Goal: Transaction & Acquisition: Purchase product/service

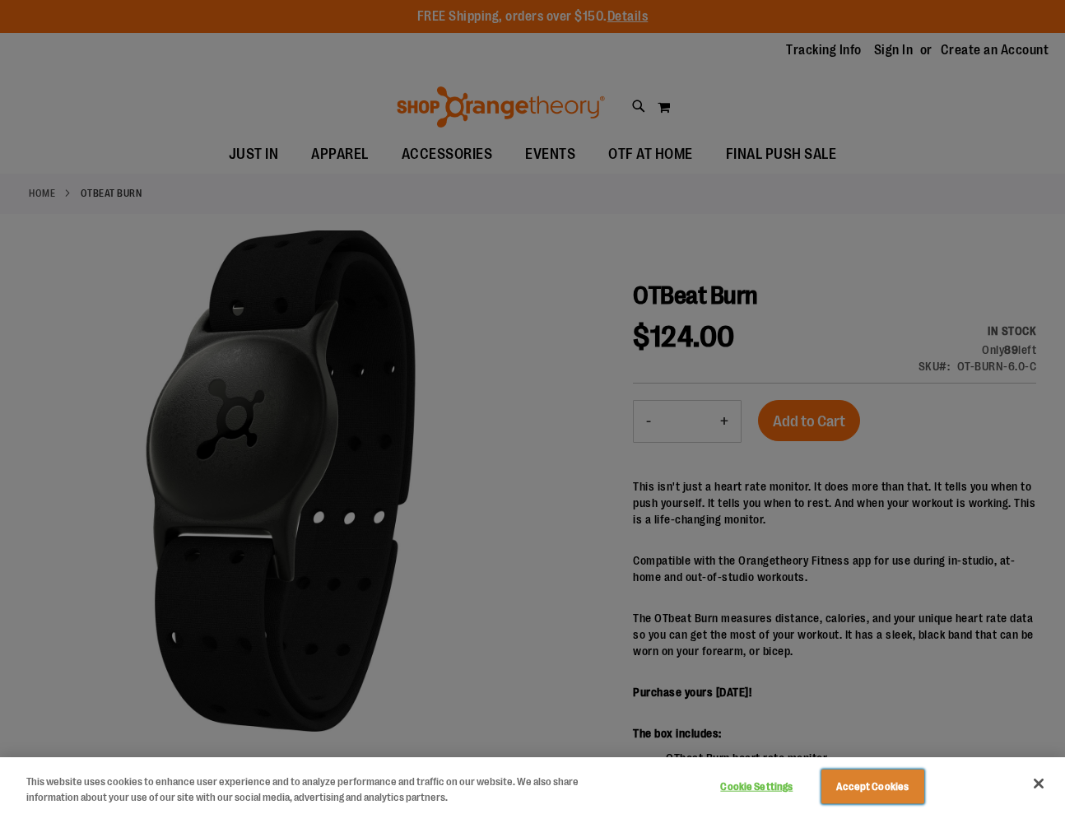
click at [848, 788] on button "Accept Cookies" at bounding box center [872, 786] width 103 height 35
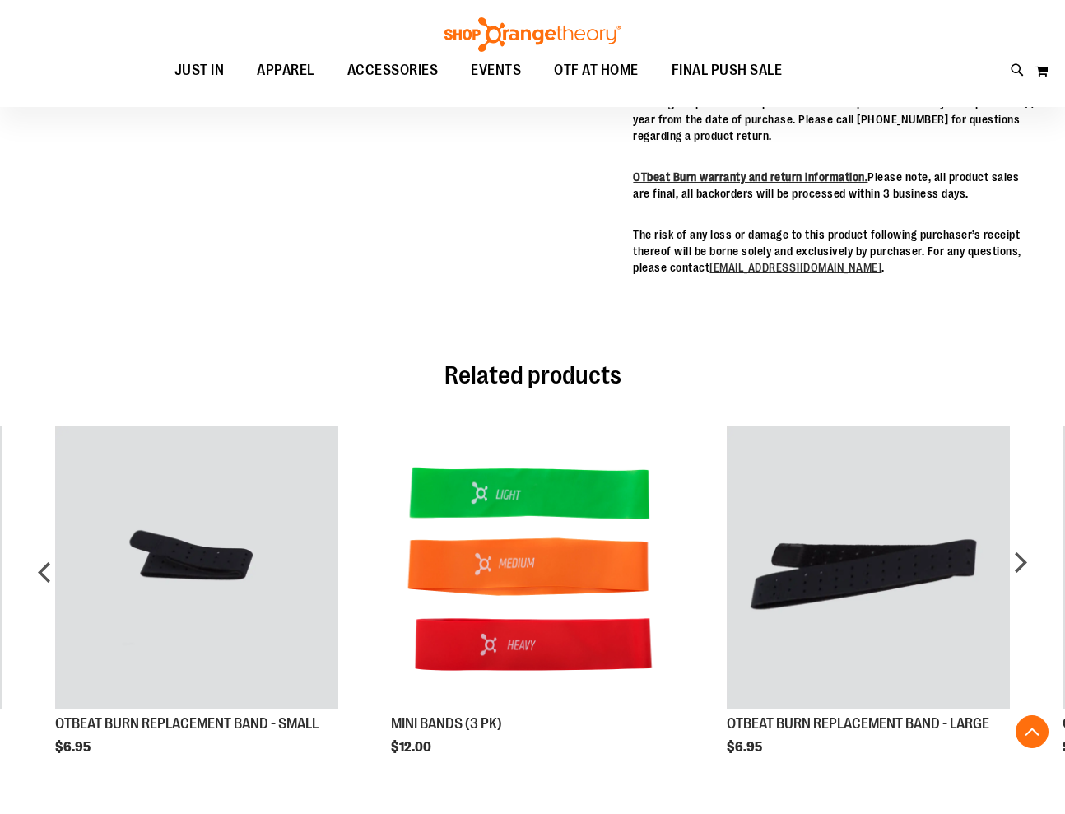
scroll to position [907, 0]
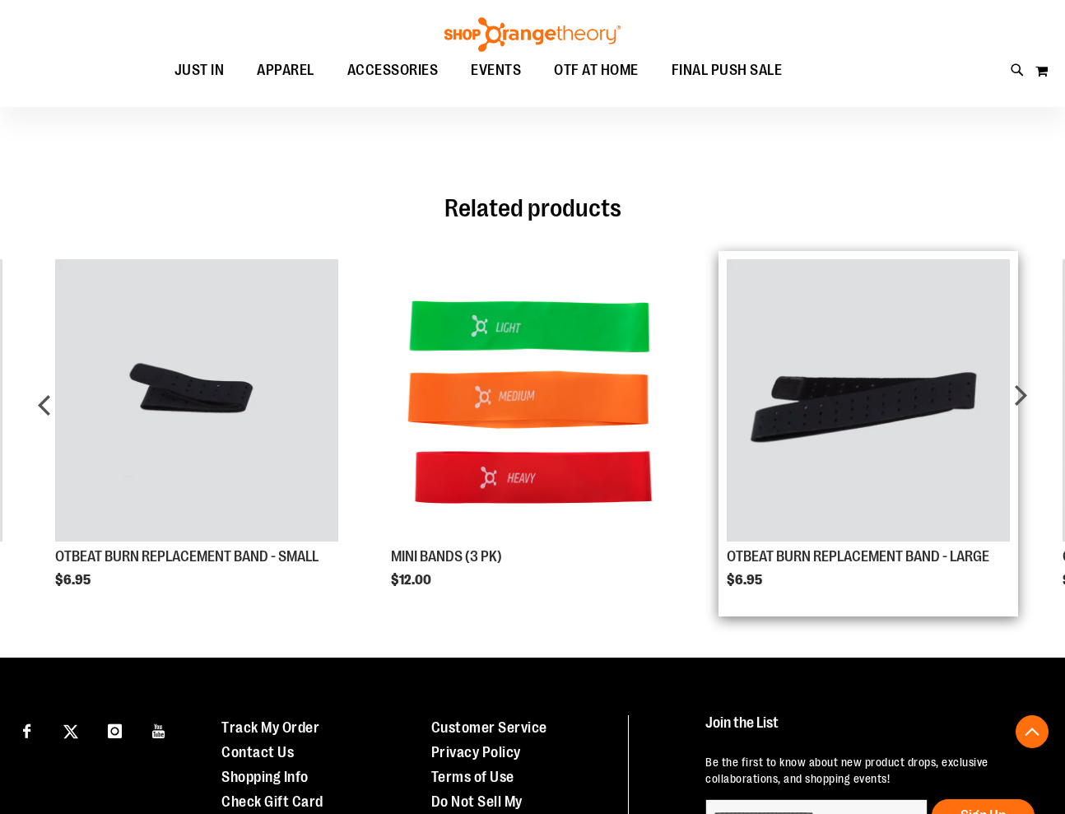
click at [805, 423] on img "Product Page Link" at bounding box center [867, 400] width 282 height 282
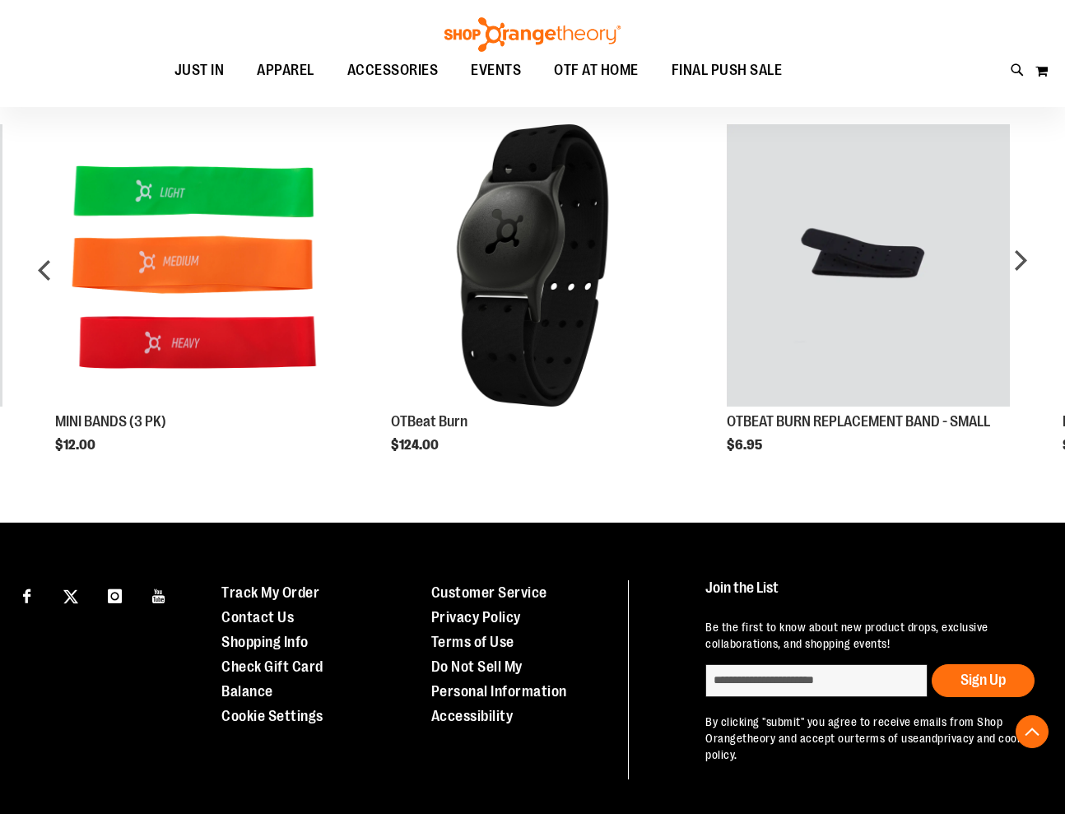
scroll to position [720, 0]
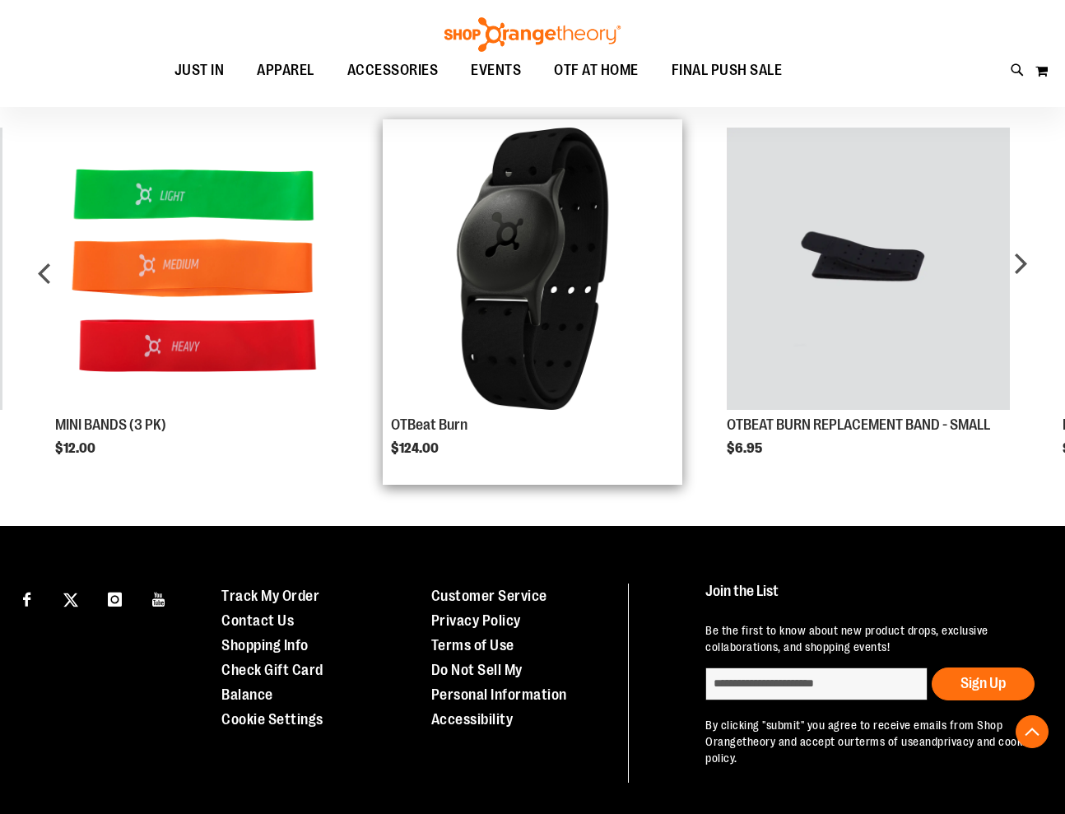
click at [586, 290] on img "Product Page Link" at bounding box center [532, 269] width 282 height 282
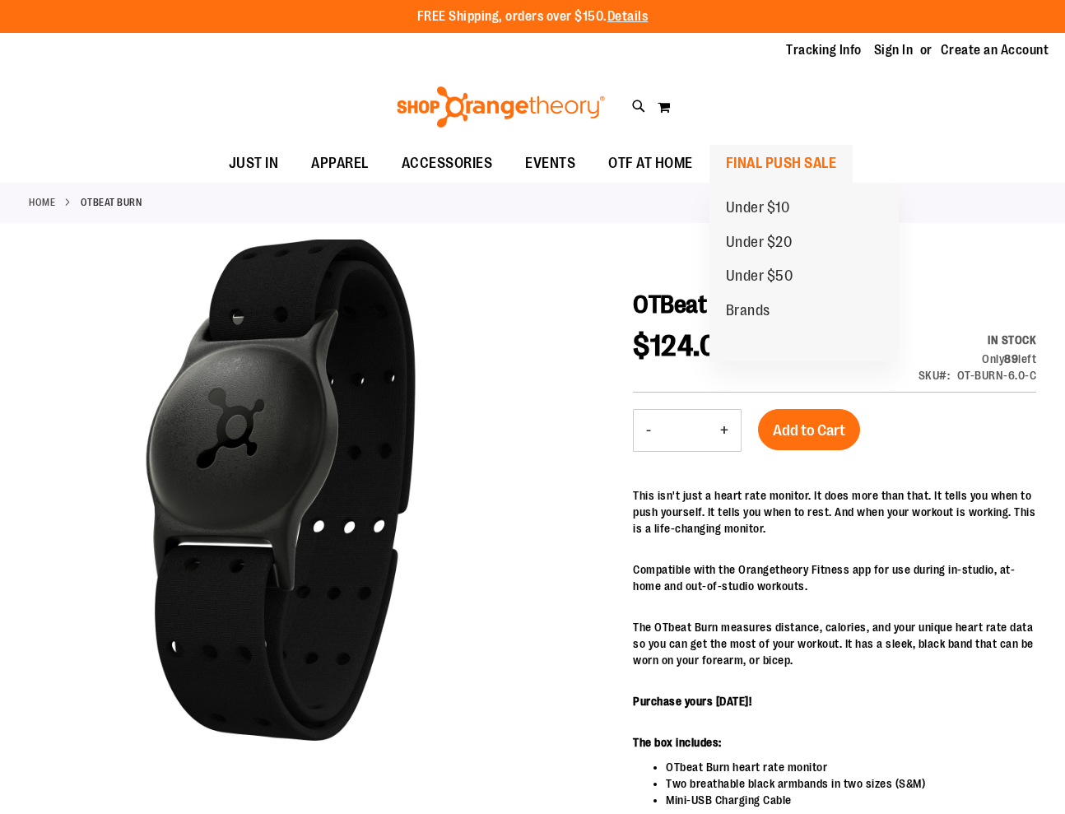
click at [766, 161] on span "FINAL PUSH SALE" at bounding box center [781, 163] width 111 height 37
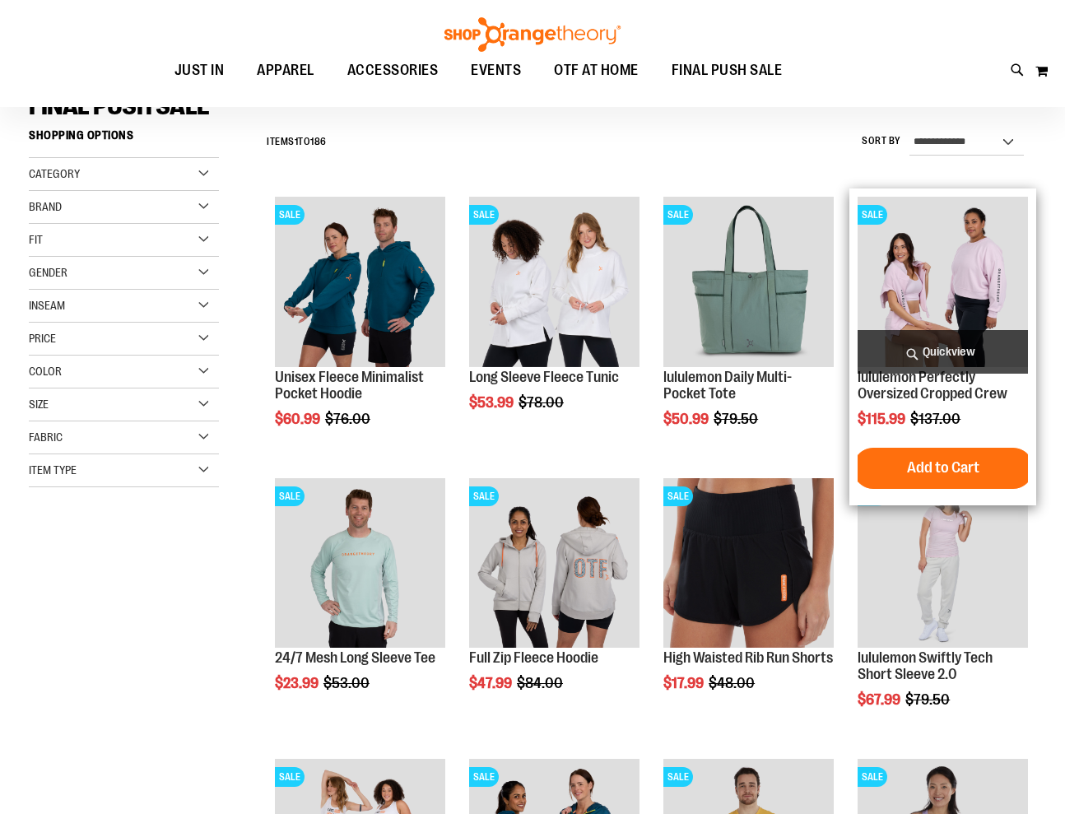
scroll to position [322, 0]
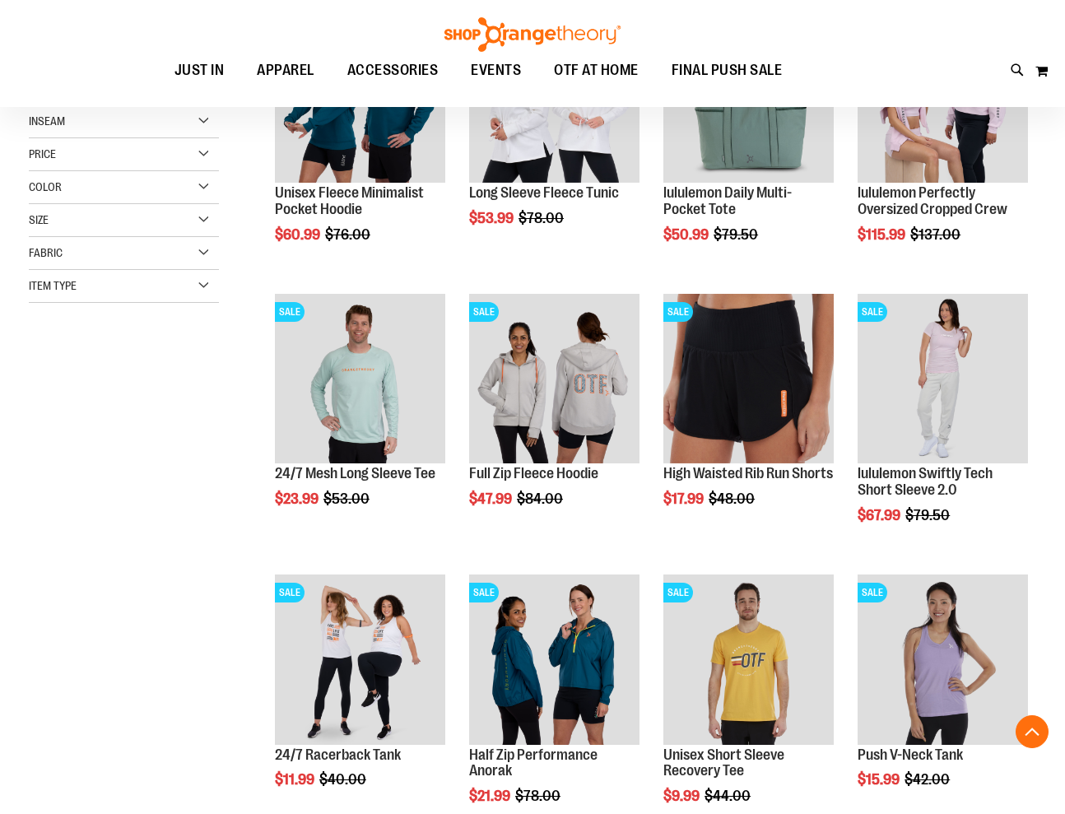
click at [127, 281] on div "Item Type" at bounding box center [124, 286] width 190 height 33
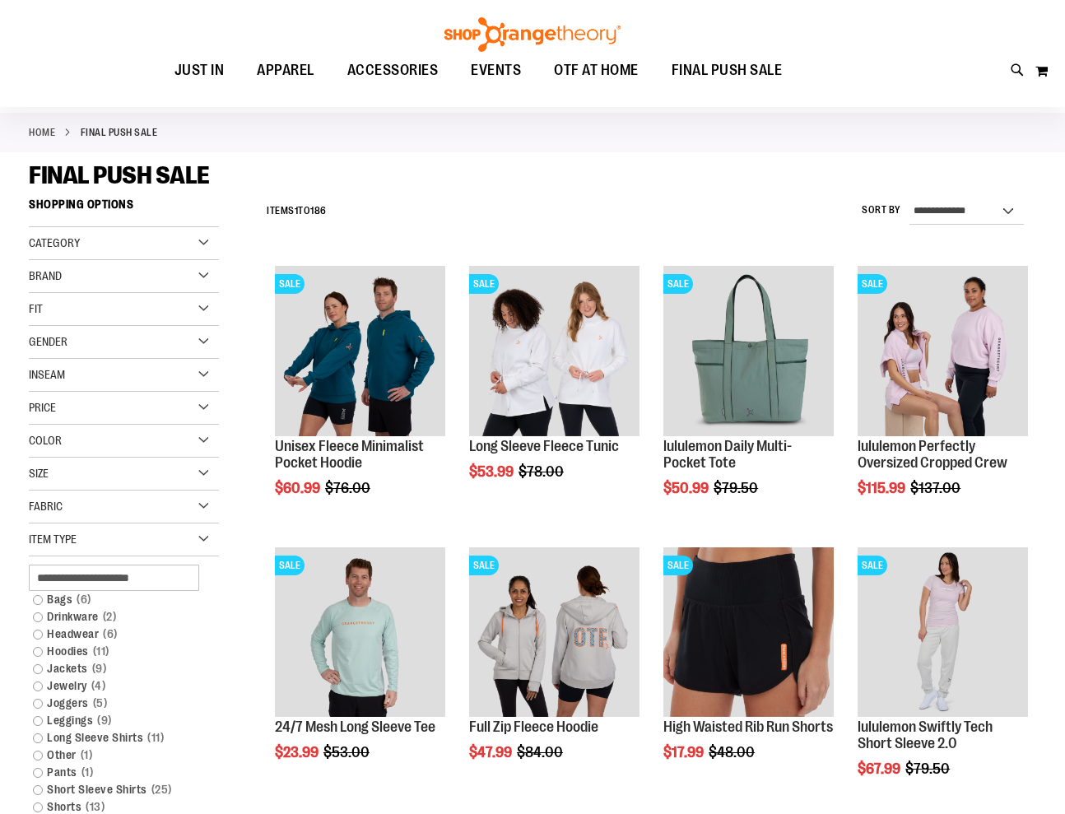
scroll to position [60, 0]
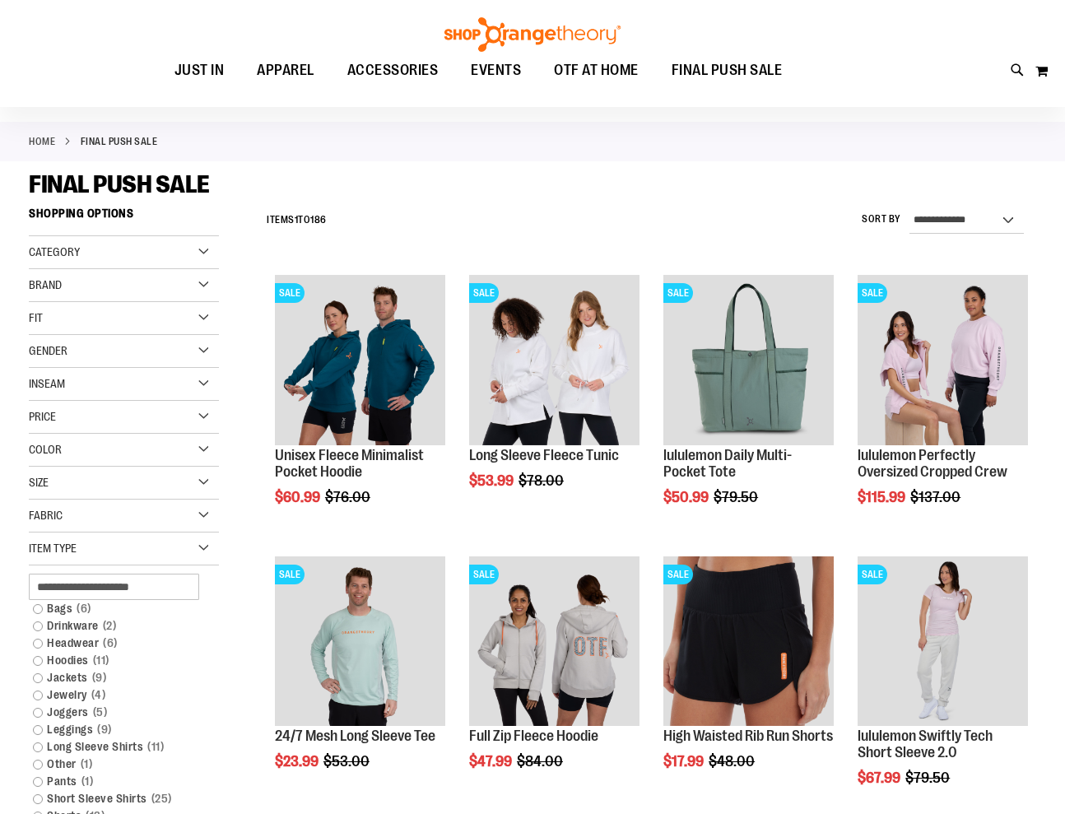
click at [113, 244] on div "Category" at bounding box center [124, 252] width 190 height 33
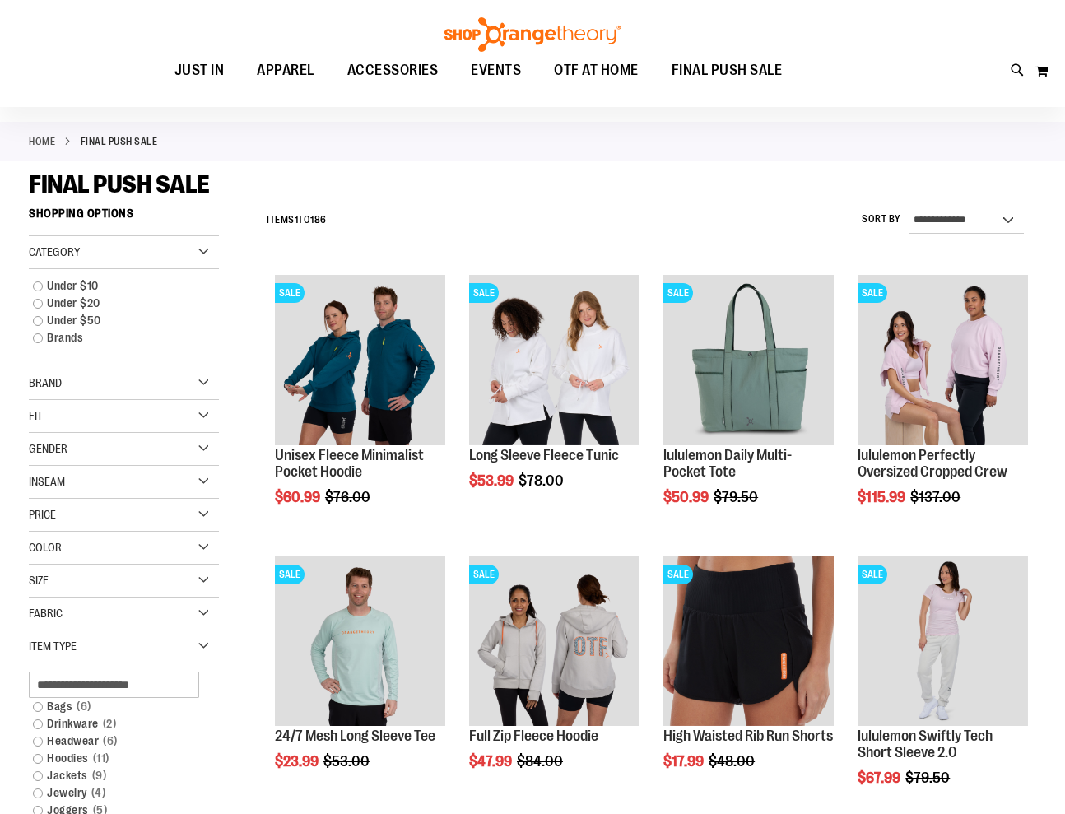
click at [55, 385] on span "Brand" at bounding box center [45, 382] width 33 height 13
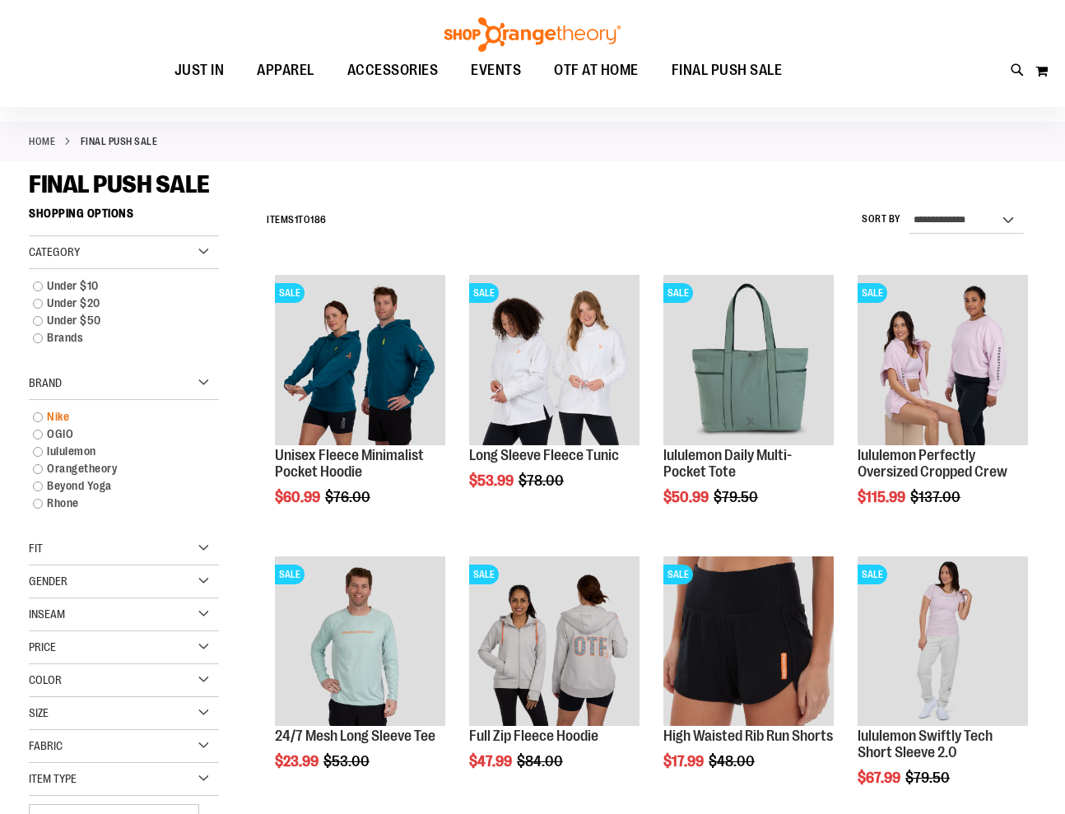
click at [49, 413] on link "Nike" at bounding box center [116, 416] width 182 height 17
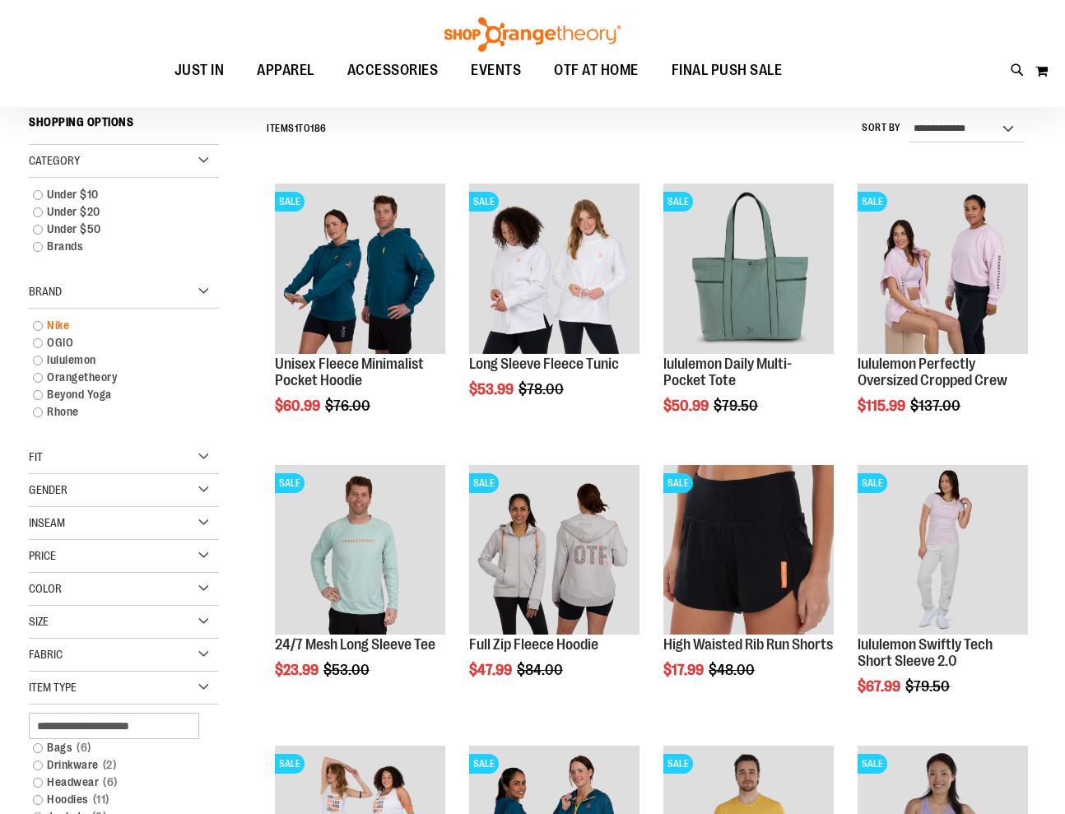
scroll to position [153, 0]
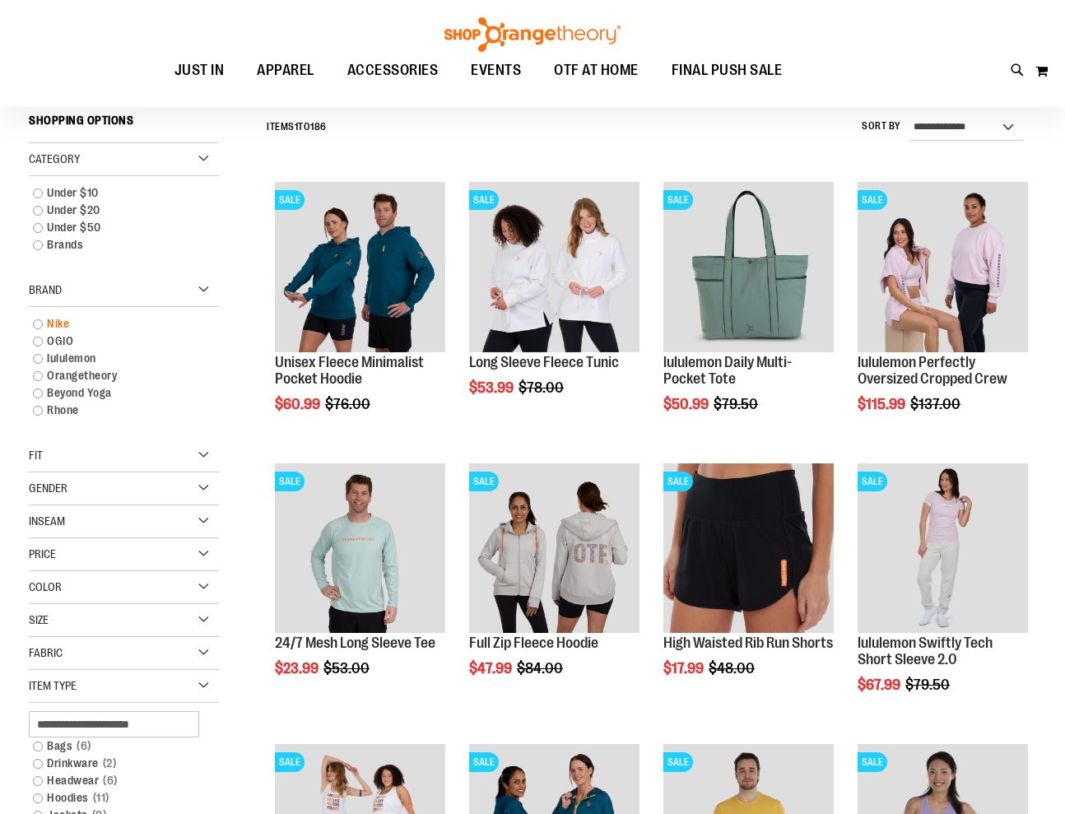
click at [50, 321] on link "Nike" at bounding box center [116, 323] width 182 height 17
click at [40, 323] on link "Nike" at bounding box center [116, 323] width 182 height 17
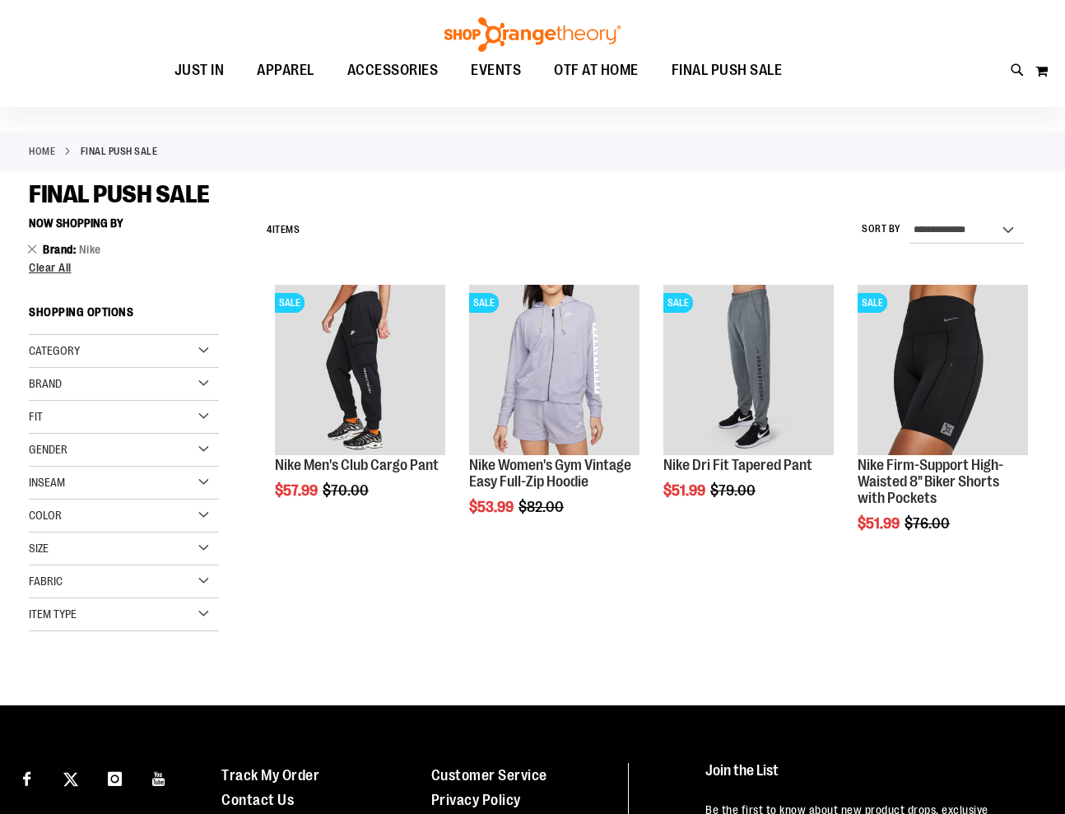
scroll to position [53, 0]
